Goal: Task Accomplishment & Management: Complete application form

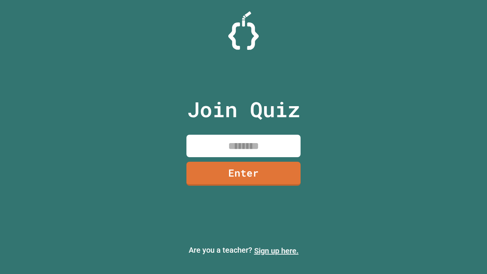
click at [276, 251] on link "Sign up here." at bounding box center [276, 250] width 45 height 9
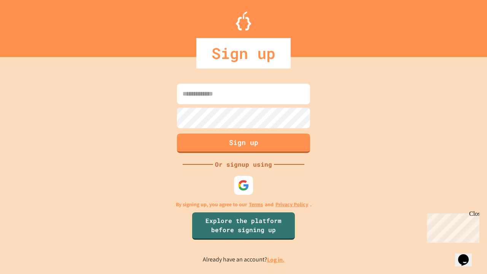
click at [276, 260] on link "Log in." at bounding box center [276, 260] width 18 height 8
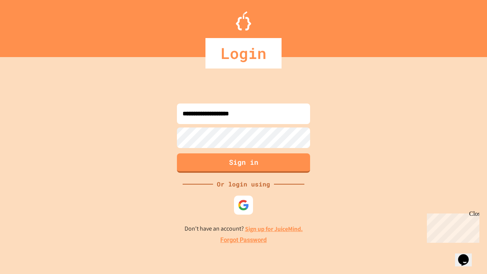
type input "**********"
